Goal: Find specific page/section: Find specific page/section

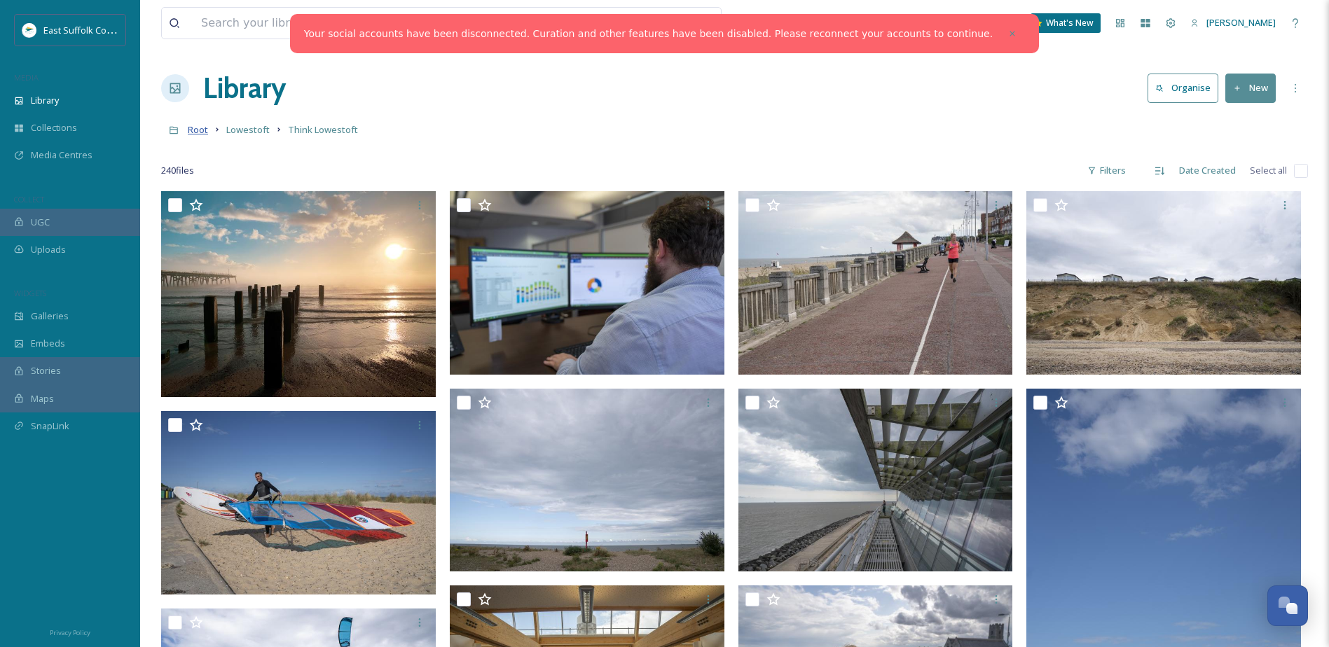
click at [197, 124] on span "Root" at bounding box center [198, 129] width 20 height 13
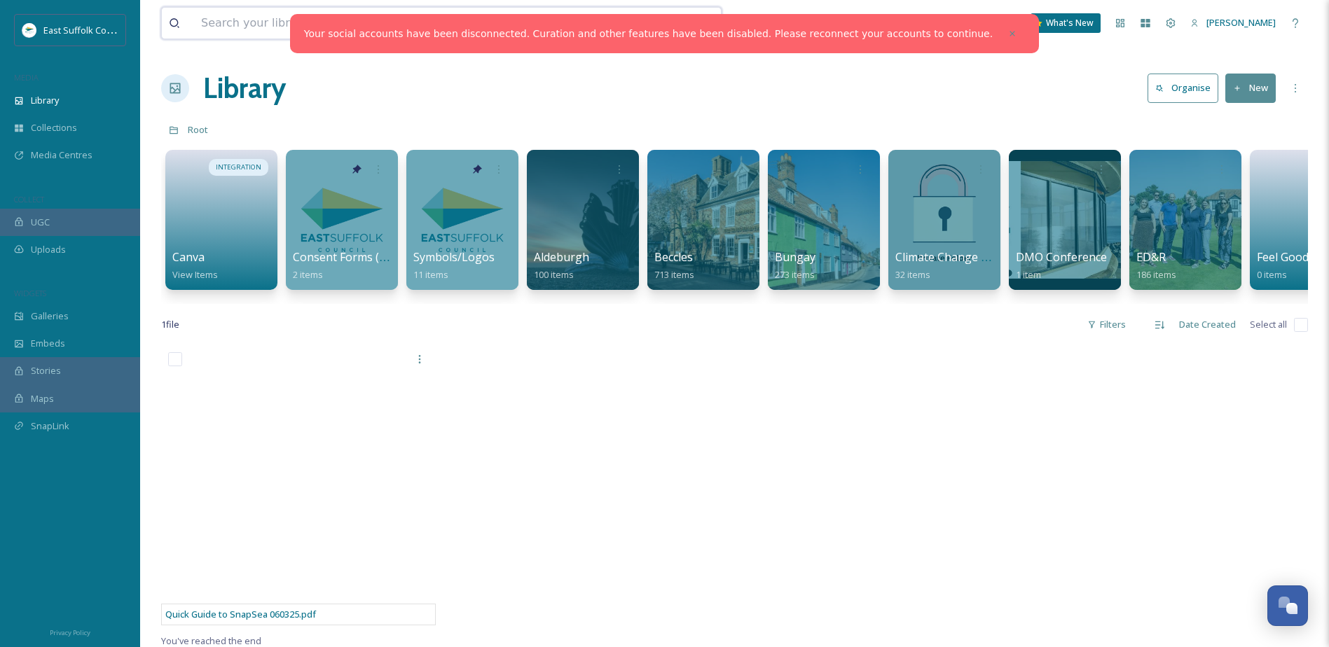
click at [226, 27] on input at bounding box center [400, 23] width 413 height 31
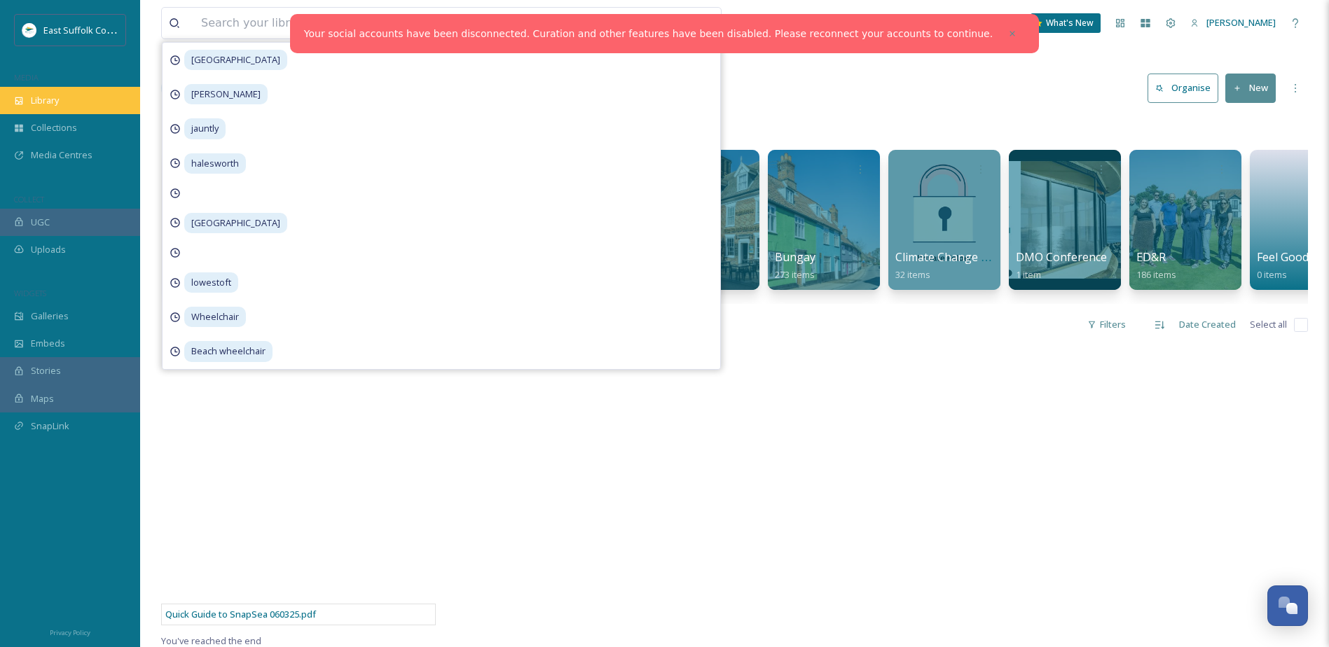
click at [42, 99] on span "Library" at bounding box center [45, 100] width 28 height 13
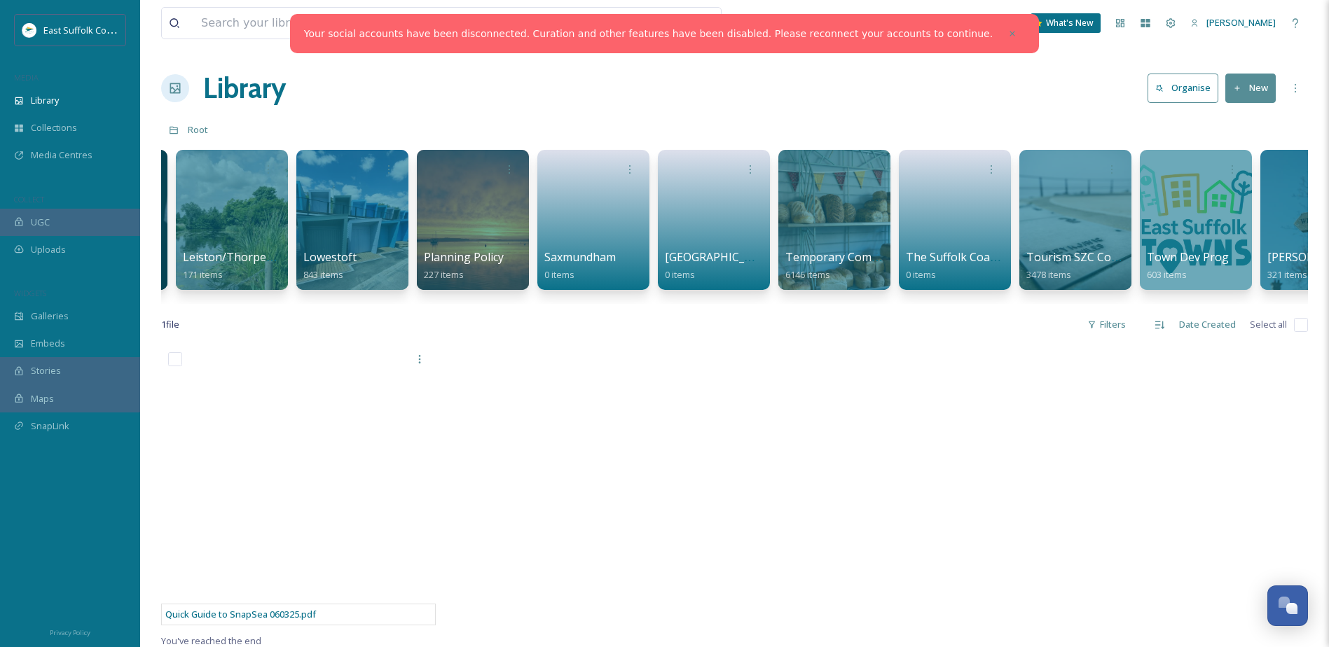
scroll to position [0, 1804]
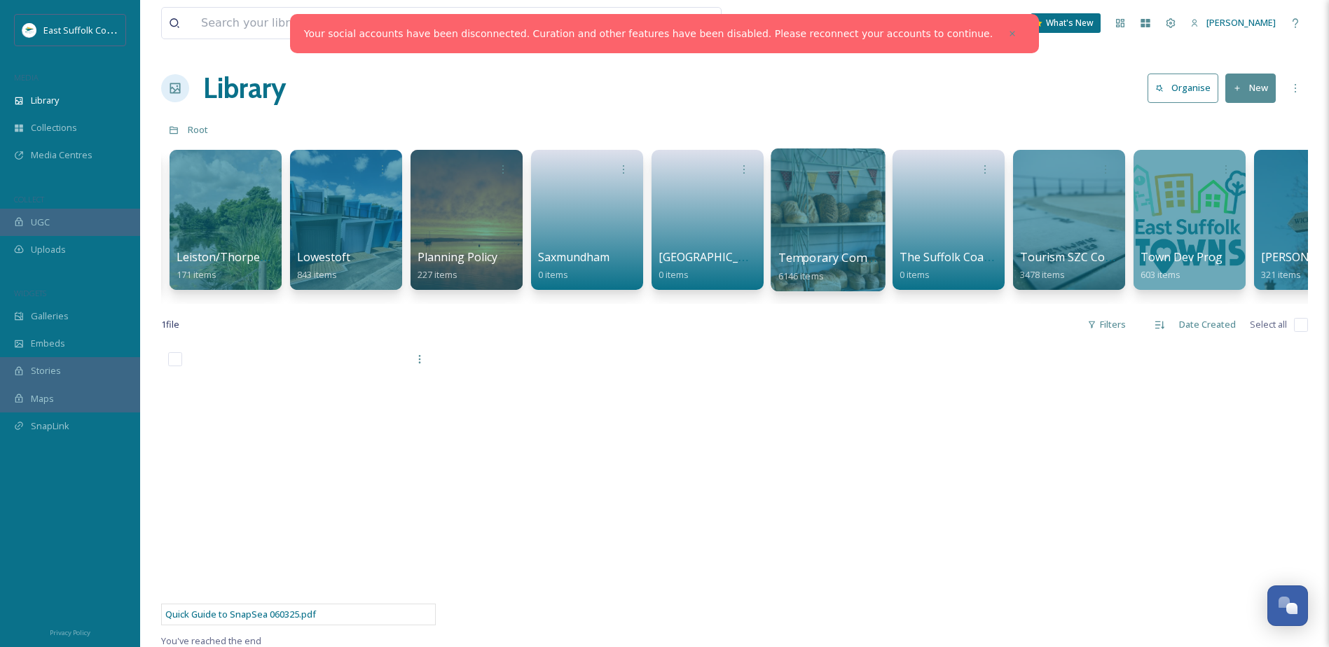
click at [822, 255] on span "Temporary Communications Images" at bounding box center [875, 257] width 195 height 15
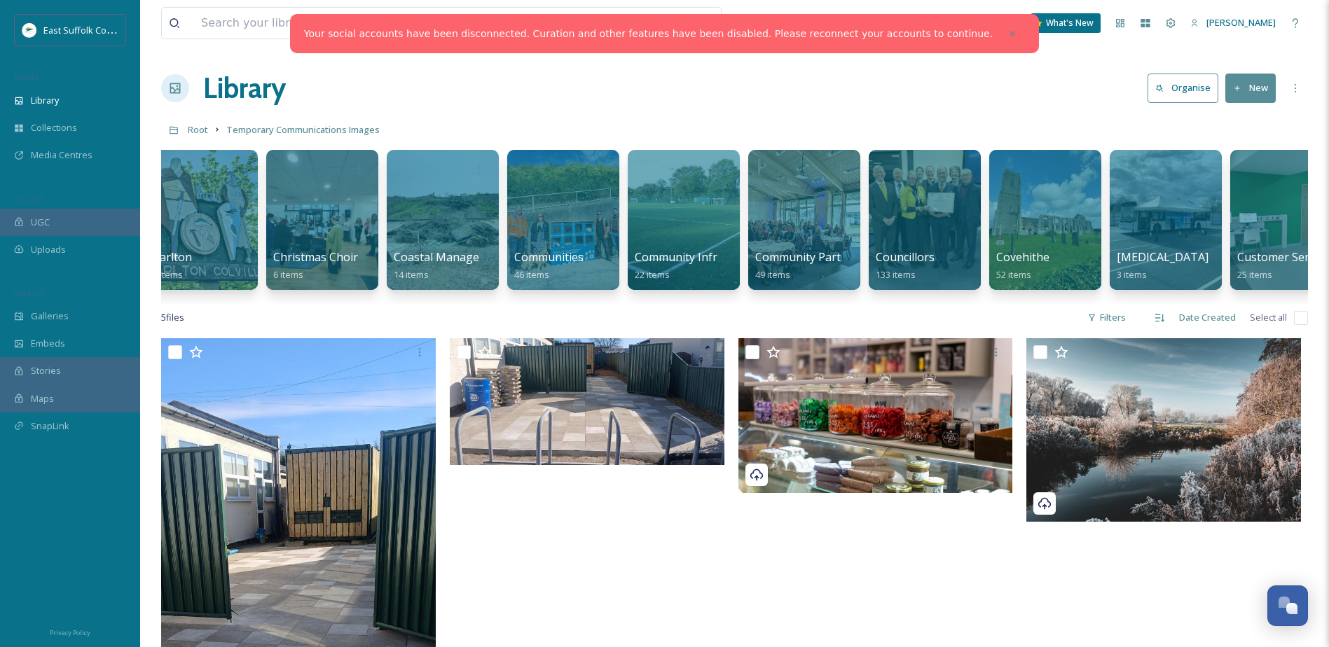
scroll to position [0, 1889]
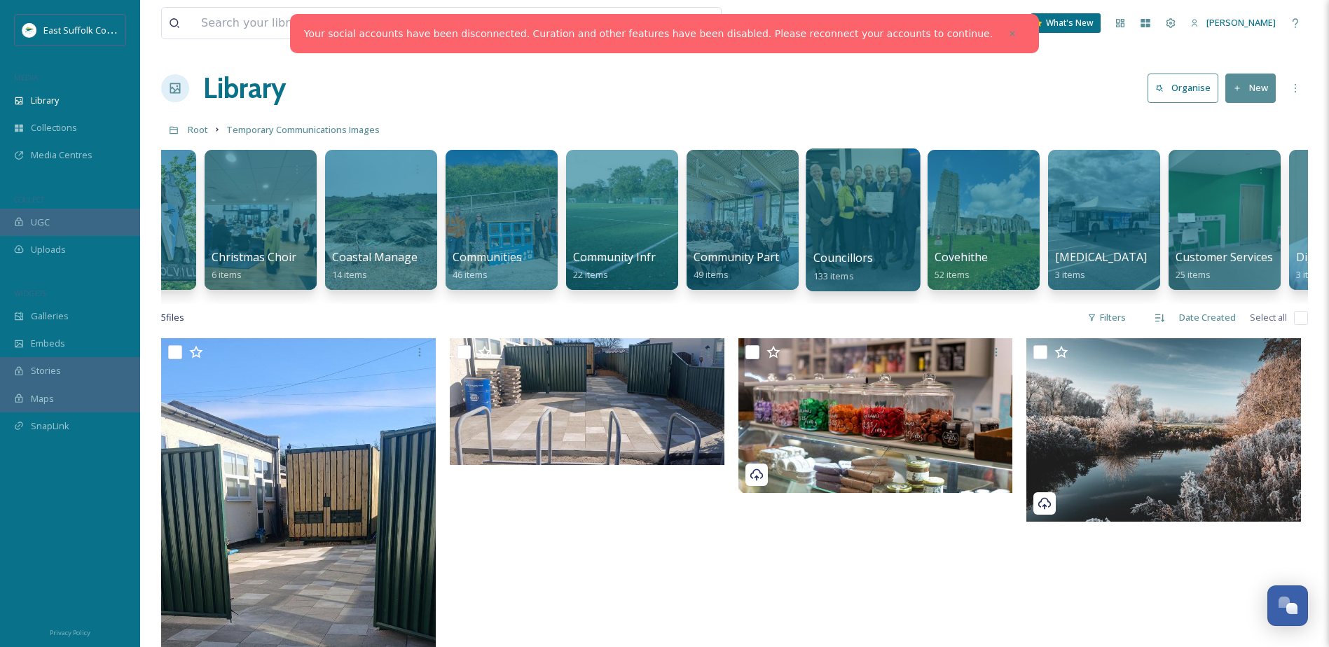
click at [865, 224] on div at bounding box center [863, 220] width 114 height 143
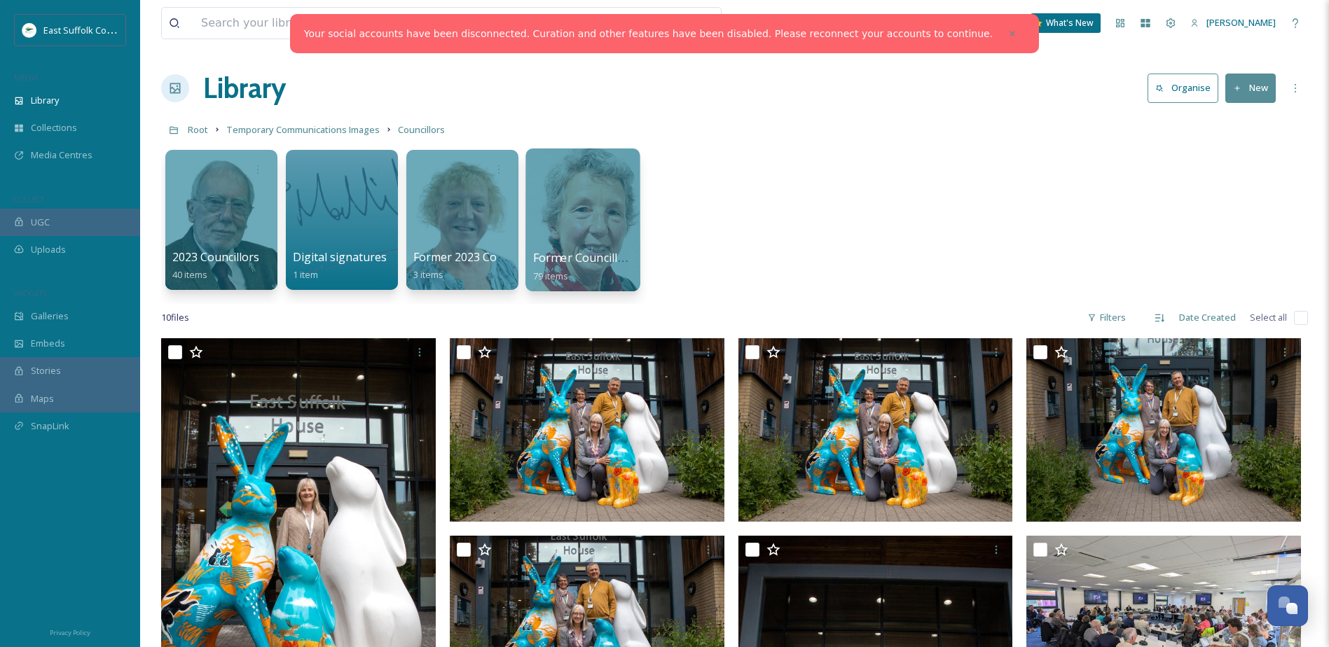
click at [615, 261] on span "Former Councillors [DATE]-[DATE]" at bounding box center [625, 257] width 185 height 15
click at [223, 21] on input at bounding box center [387, 23] width 387 height 31
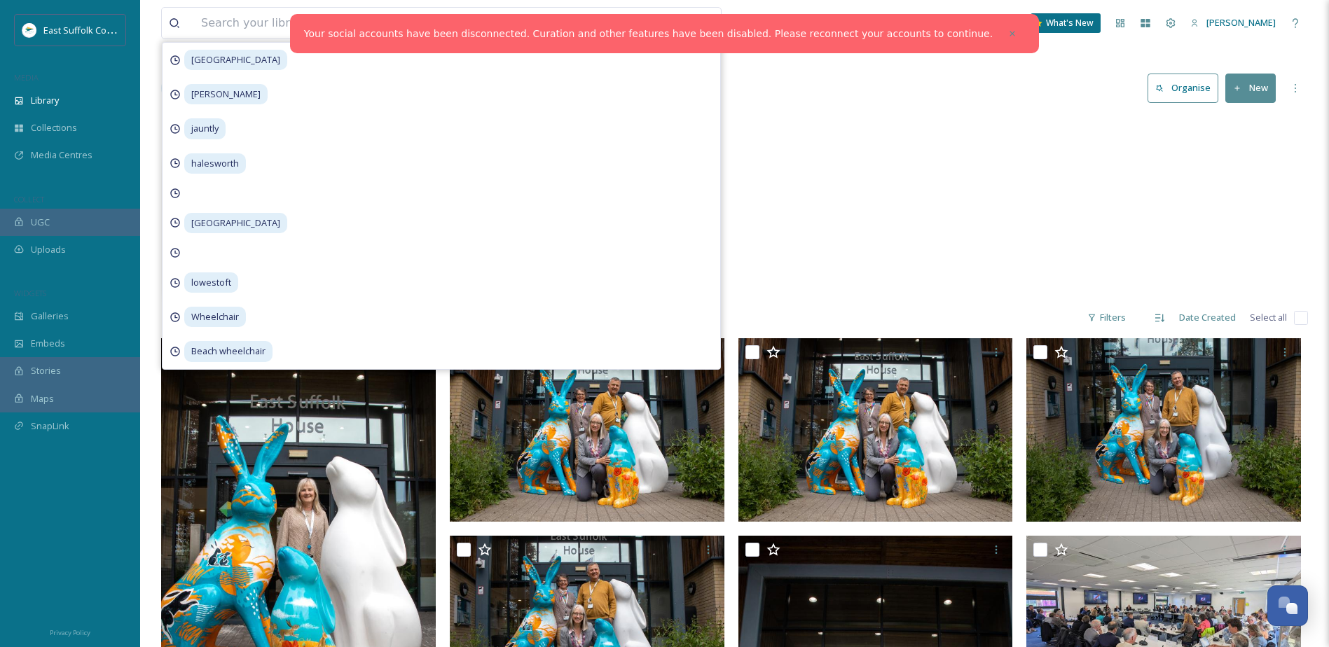
click at [924, 165] on div "2023 Councillors 40 items Digital signatures 1 item Former 2023 Councillors 3 i…" at bounding box center [734, 223] width 1147 height 161
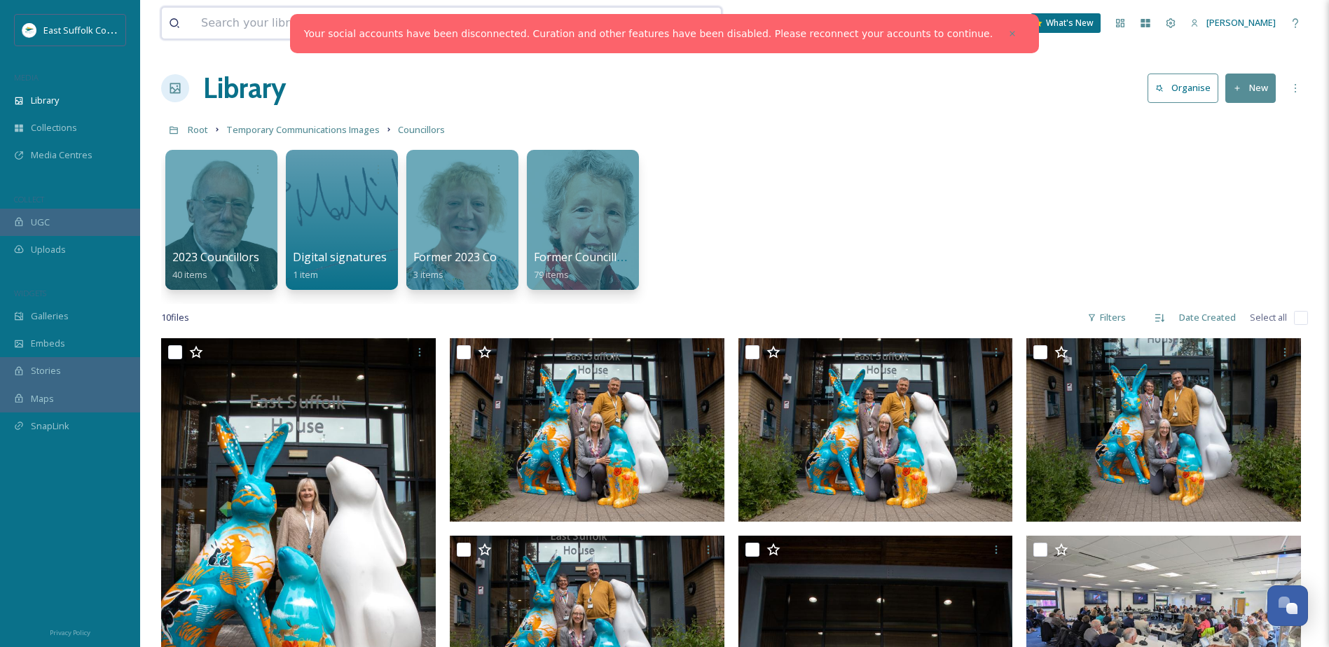
click at [254, 29] on input at bounding box center [387, 23] width 387 height 31
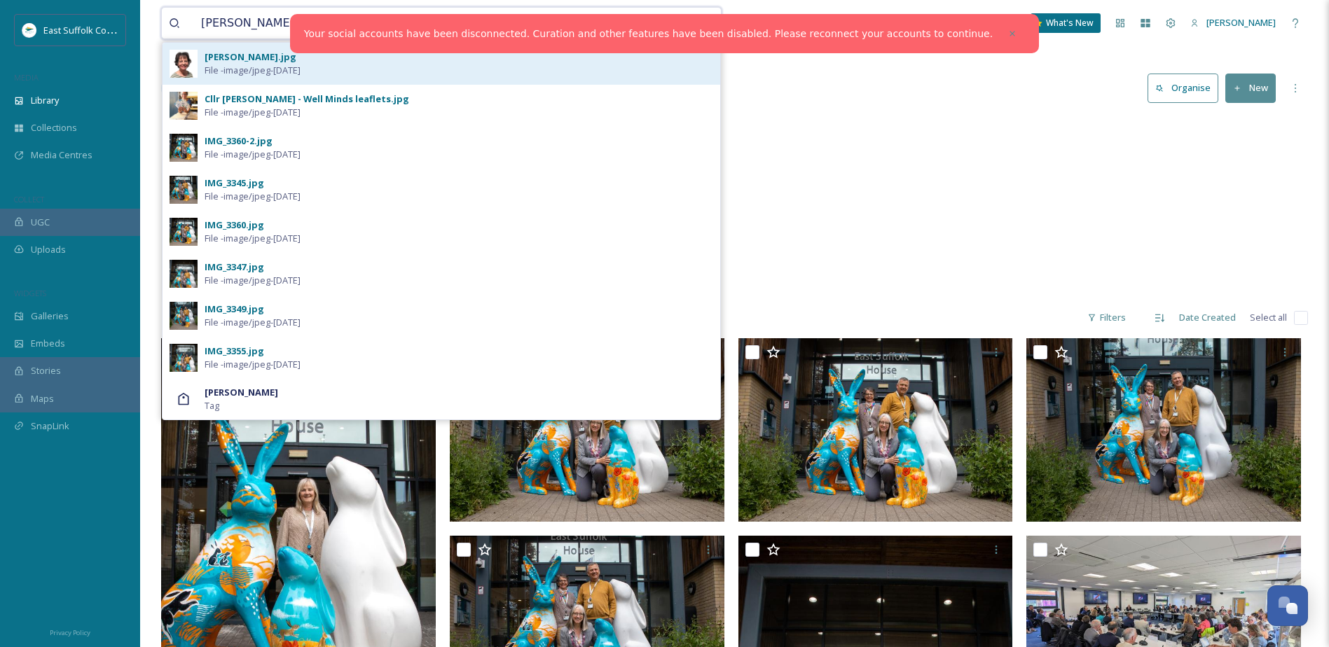
type input "[PERSON_NAME]"
click at [257, 62] on div "[PERSON_NAME].jpg" at bounding box center [251, 56] width 92 height 13
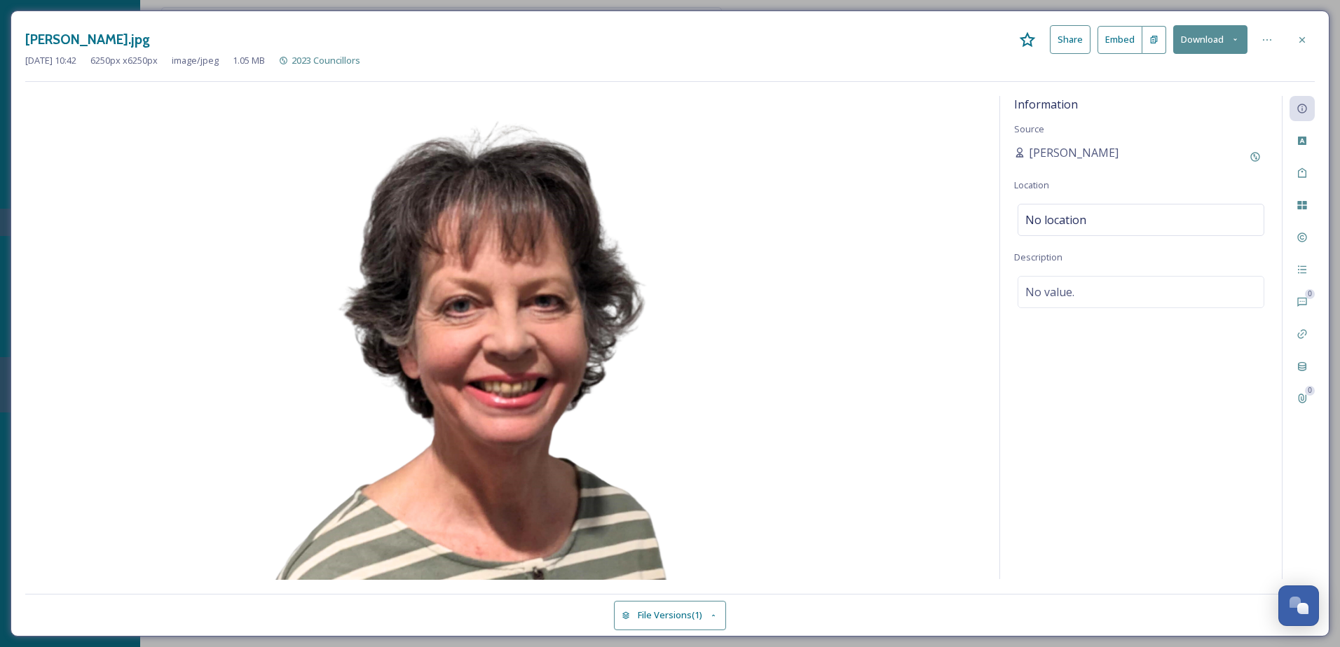
click at [1235, 41] on icon at bounding box center [1234, 39] width 9 height 9
